Goal: Navigation & Orientation: Find specific page/section

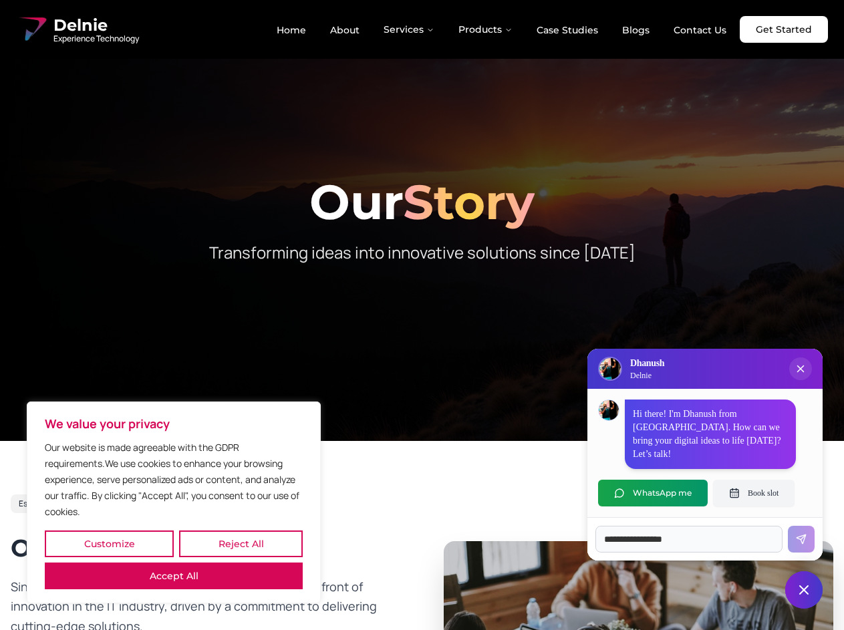
click at [109, 544] on button "Customize" at bounding box center [109, 543] width 129 height 27
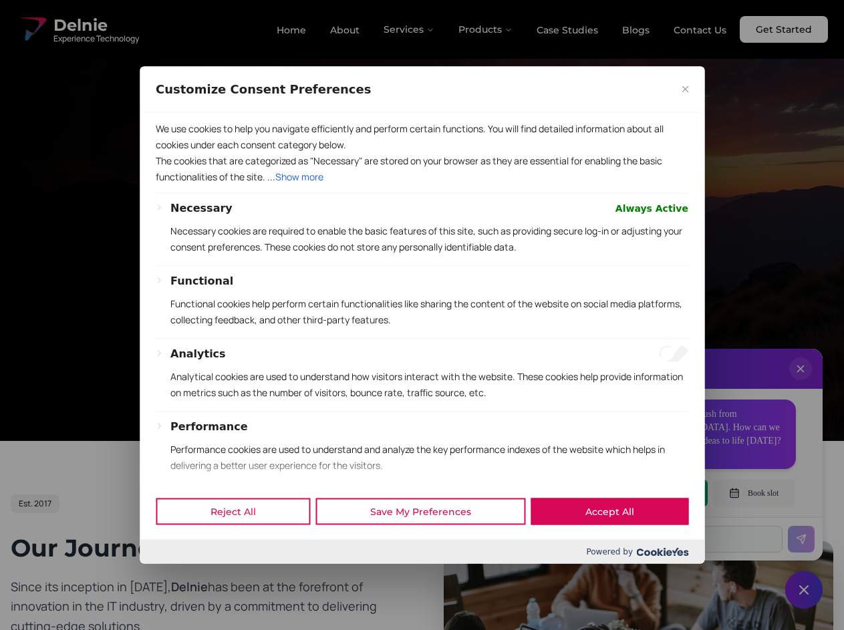
click at [241, 544] on div at bounding box center [422, 315] width 844 height 630
click at [174, 152] on p "We use cookies to help you navigate efficiently and perform certain functions. …" at bounding box center [422, 136] width 532 height 32
click at [422, 255] on p "Necessary cookies are required to enable the basic features of this site, such …" at bounding box center [429, 238] width 518 height 32
click at [410, 29] on div at bounding box center [422, 315] width 844 height 630
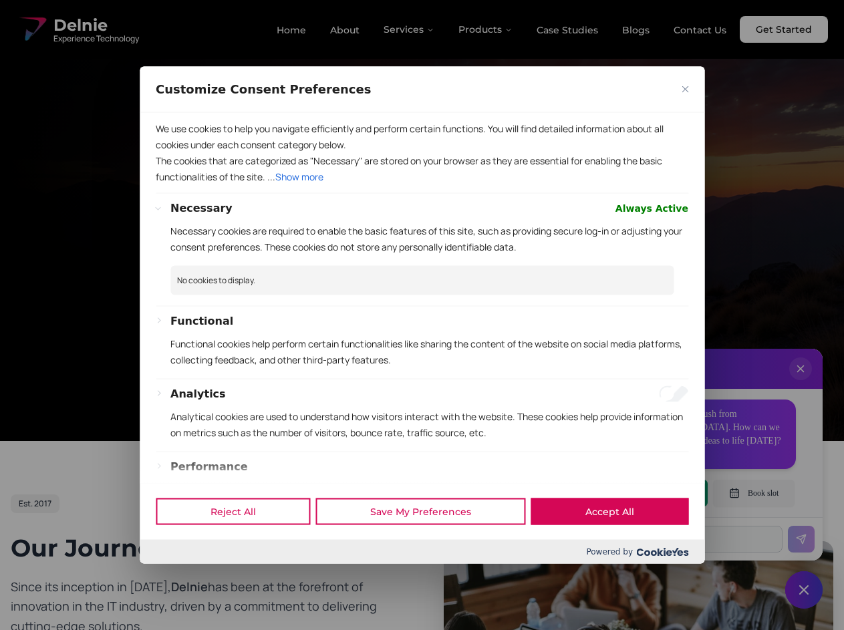
click at [486, 29] on div at bounding box center [422, 315] width 844 height 630
click at [800, 382] on div at bounding box center [422, 315] width 844 height 630
click at [653, 493] on div "Reject All Save My Preferences Accept All" at bounding box center [422, 511] width 565 height 57
click at [754, 493] on div at bounding box center [422, 315] width 844 height 630
click at [804, 590] on div at bounding box center [422, 315] width 844 height 630
